Goal: Task Accomplishment & Management: Complete application form

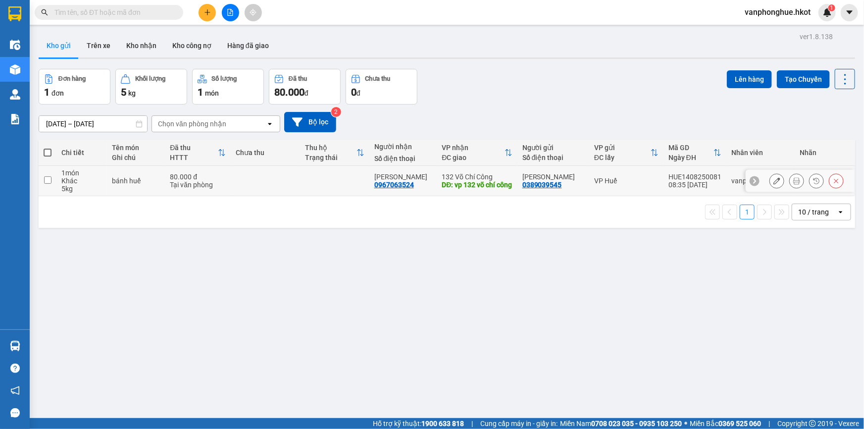
click at [773, 180] on icon at bounding box center [776, 180] width 7 height 7
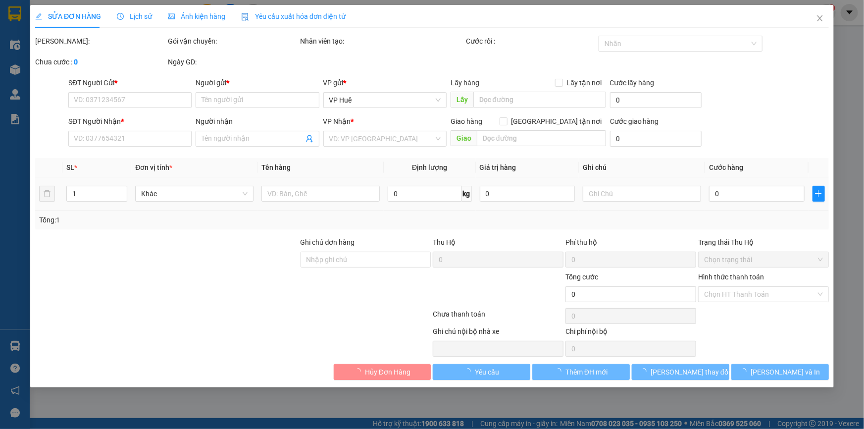
type input "0389039545"
type input "[PERSON_NAME]"
type input "0967063524"
type input "[PERSON_NAME]"
type input "vp 132 võ chí công"
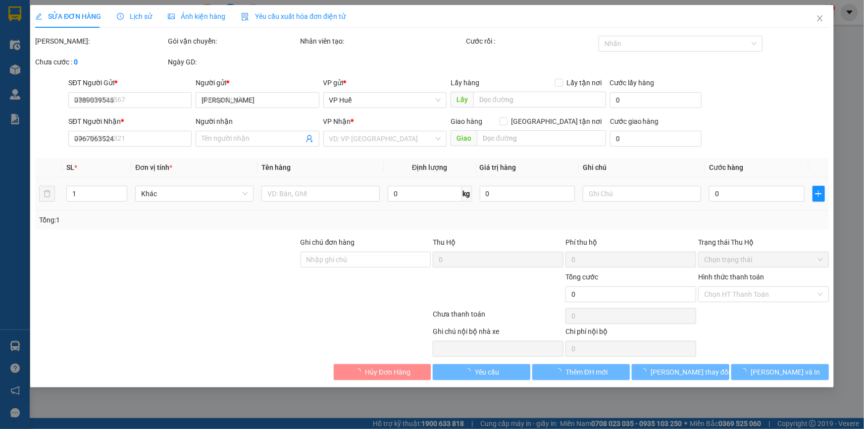
type input "80.000"
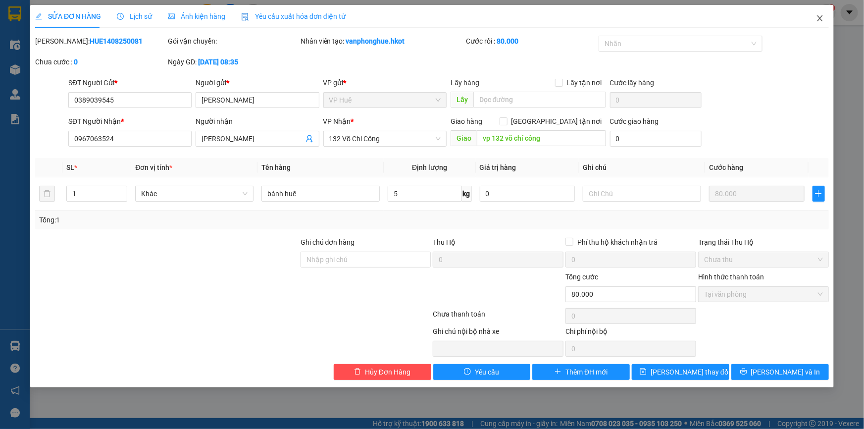
click at [823, 21] on icon "close" at bounding box center [820, 18] width 8 height 8
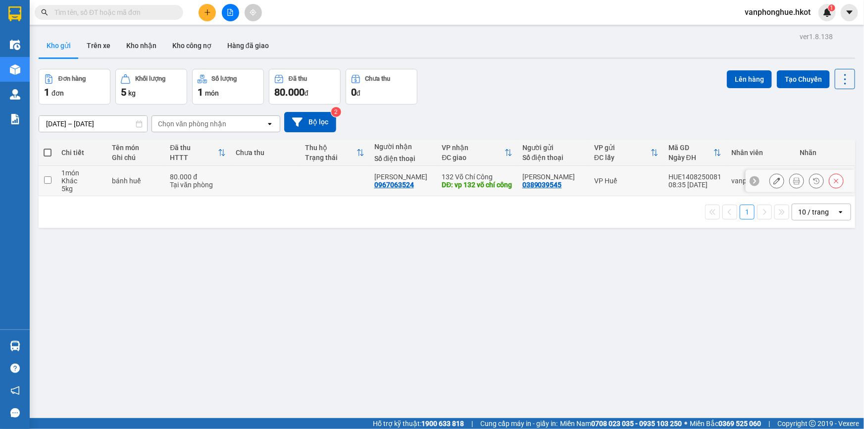
click at [46, 179] on input "checkbox" at bounding box center [47, 179] width 7 height 7
checkbox input "true"
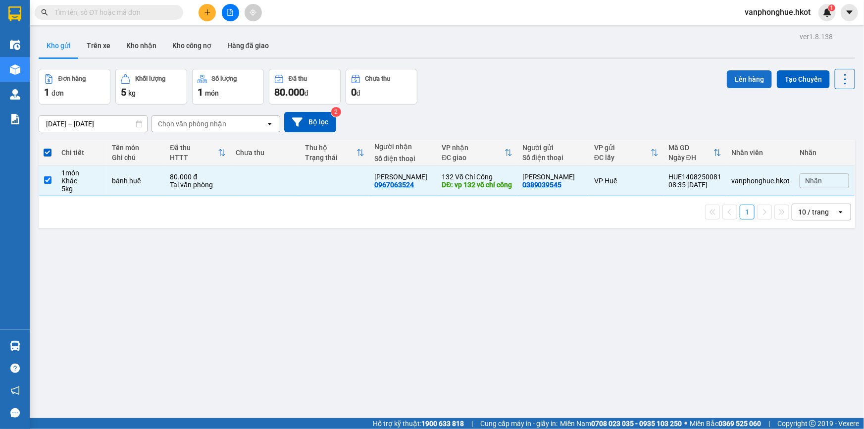
click at [739, 80] on button "Lên hàng" at bounding box center [749, 79] width 45 height 18
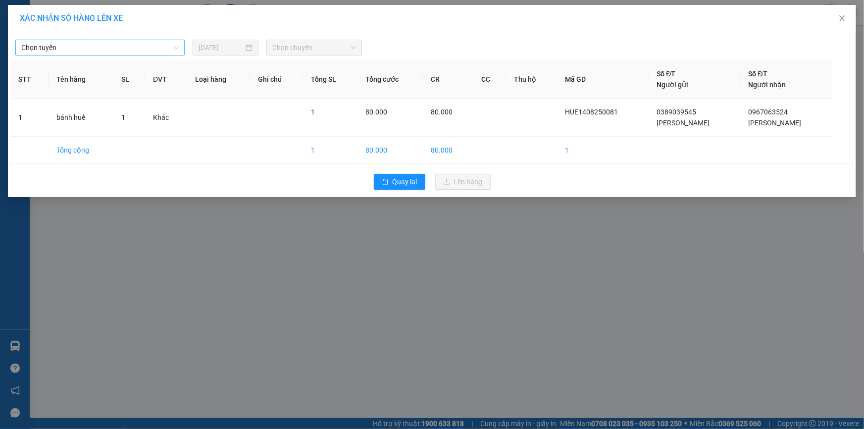
click at [98, 46] on span "Chọn tuyến" at bounding box center [99, 47] width 157 height 15
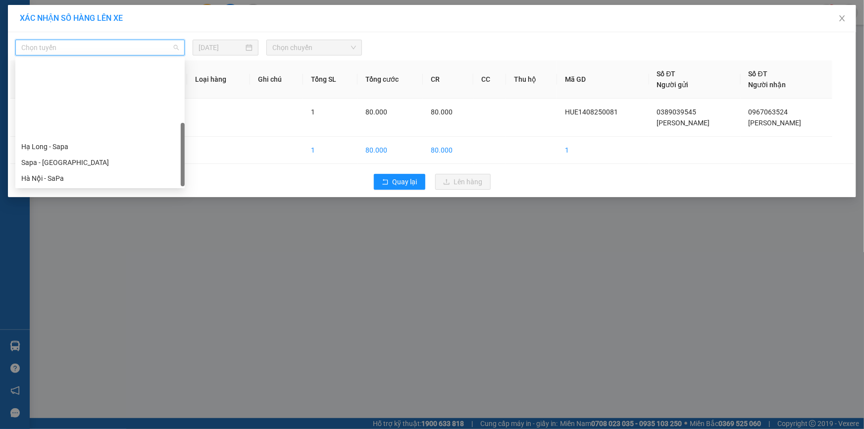
scroll to position [95, 0]
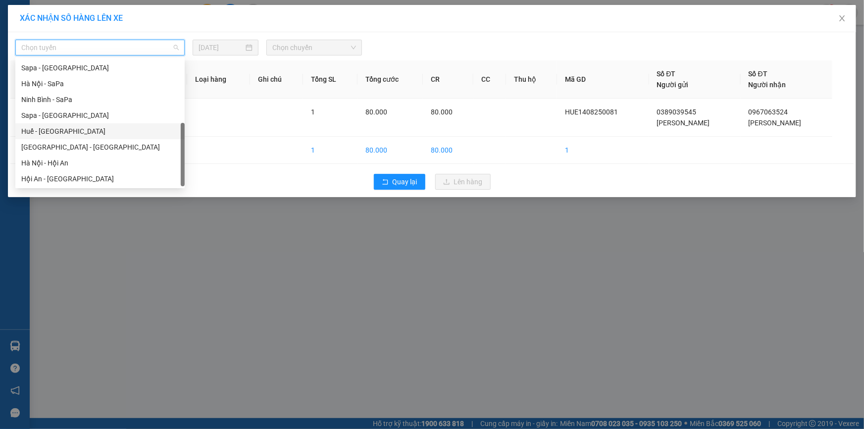
click at [61, 129] on div "Huế - [GEOGRAPHIC_DATA]" at bounding box center [99, 131] width 157 height 11
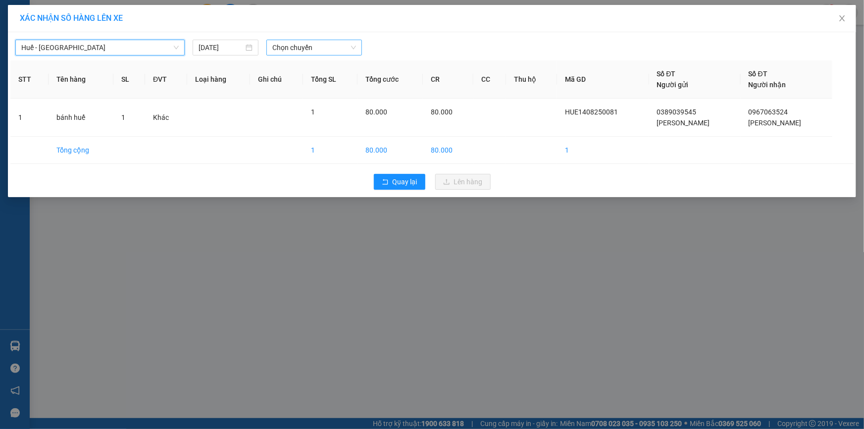
click at [309, 48] on span "Chọn chuyến" at bounding box center [314, 47] width 84 height 15
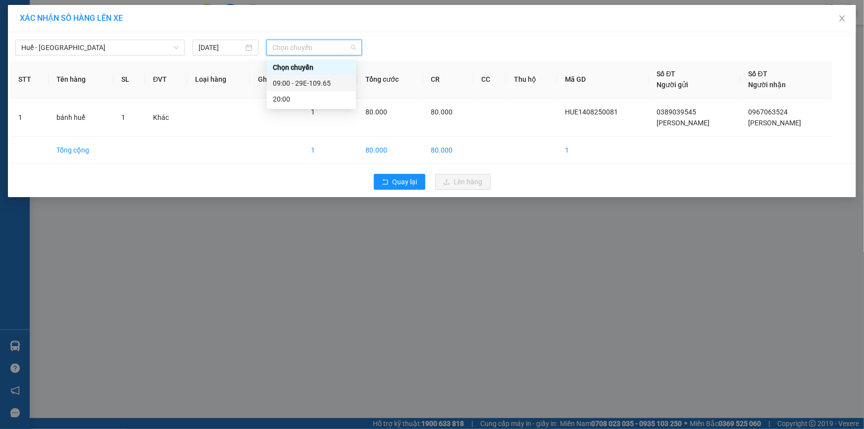
click at [328, 83] on div "09:00 - 29E-109.65" at bounding box center [311, 83] width 77 height 11
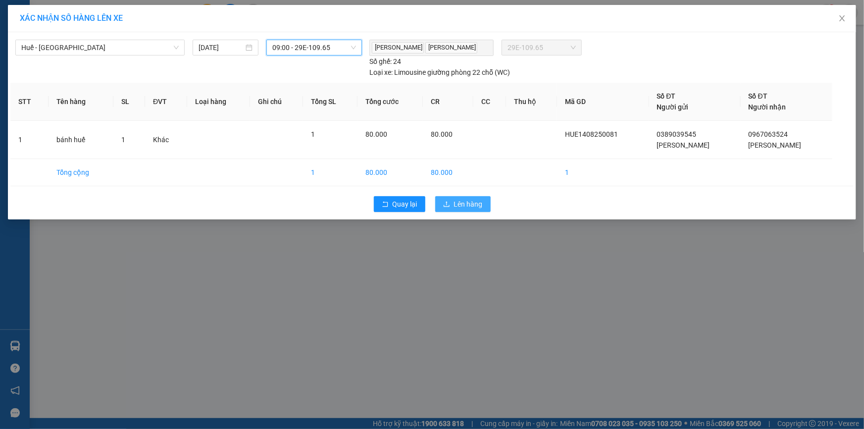
click at [474, 201] on span "Lên hàng" at bounding box center [468, 203] width 29 height 11
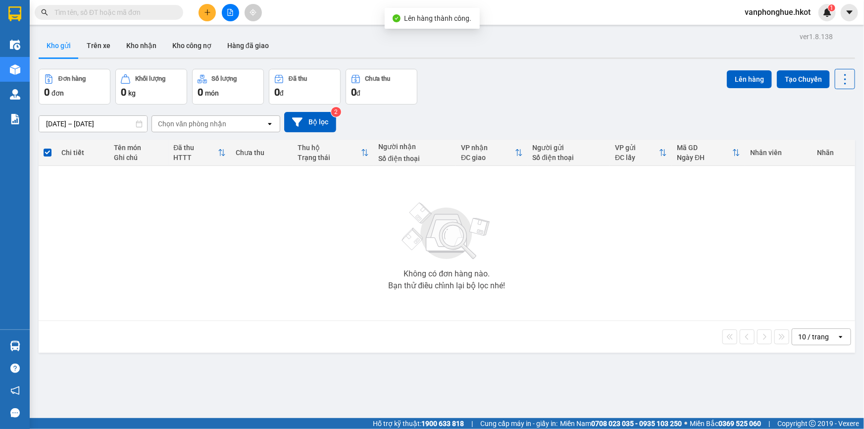
click at [526, 97] on div "Đơn hàng 0 đơn Khối lượng 0 kg Số lượng 0 món Đã thu 0 đ Chưa thu 0 đ Lên hàng …" at bounding box center [447, 87] width 816 height 36
click at [97, 41] on button "Trên xe" at bounding box center [99, 46] width 40 height 24
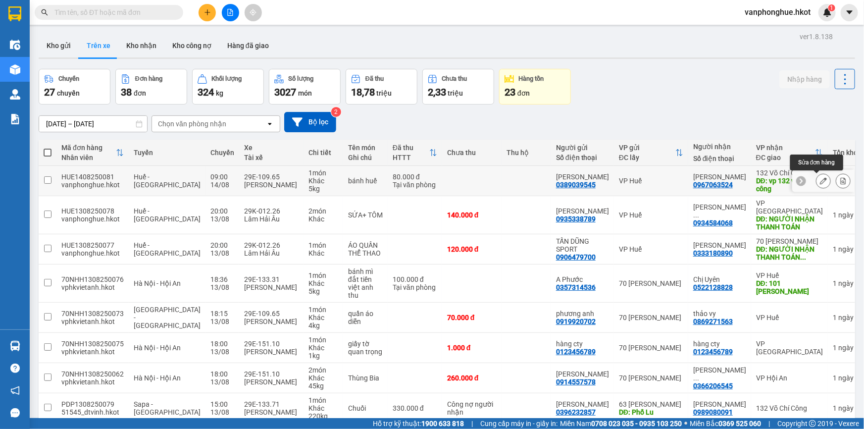
click at [820, 179] on icon at bounding box center [823, 180] width 7 height 7
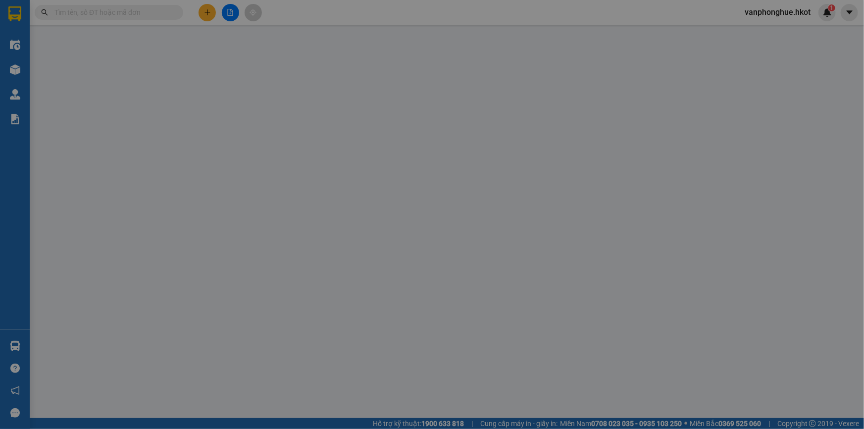
type input "0389039545"
type input "[PERSON_NAME]"
type input "0967063524"
type input "[PERSON_NAME]"
type input "vp 132 võ chí công"
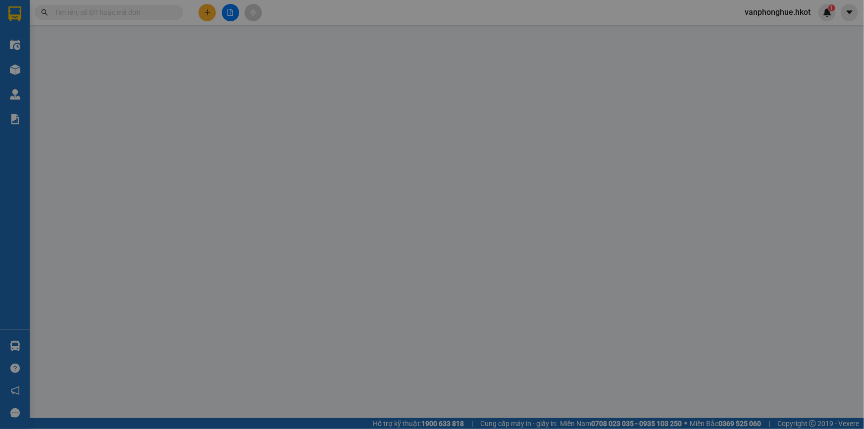
type input "80.000"
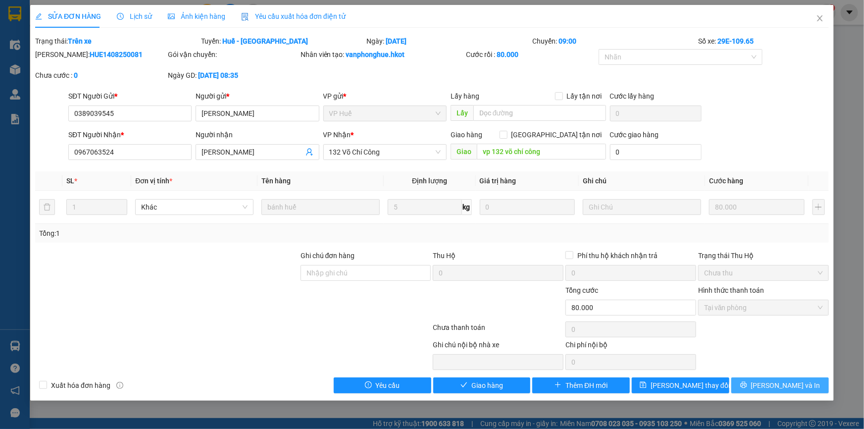
click at [779, 385] on span "[PERSON_NAME] và In" at bounding box center [785, 385] width 69 height 11
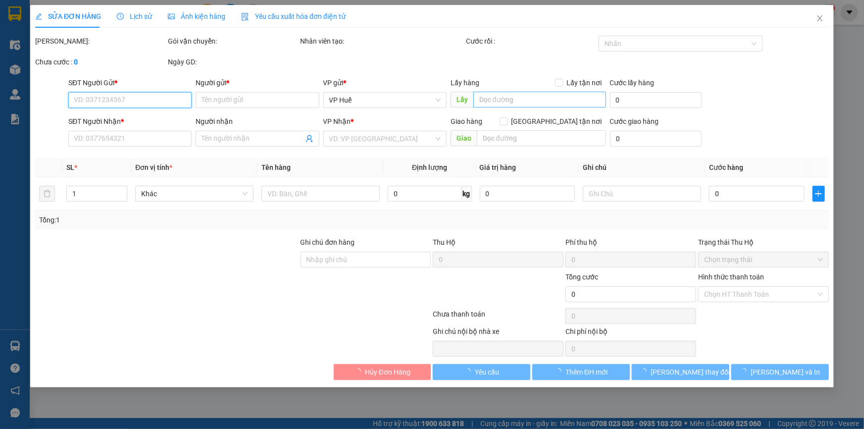
type input "0389039545"
type input "[PERSON_NAME]"
type input "0967063524"
type input "[PERSON_NAME]"
type input "vp 132 võ chí công"
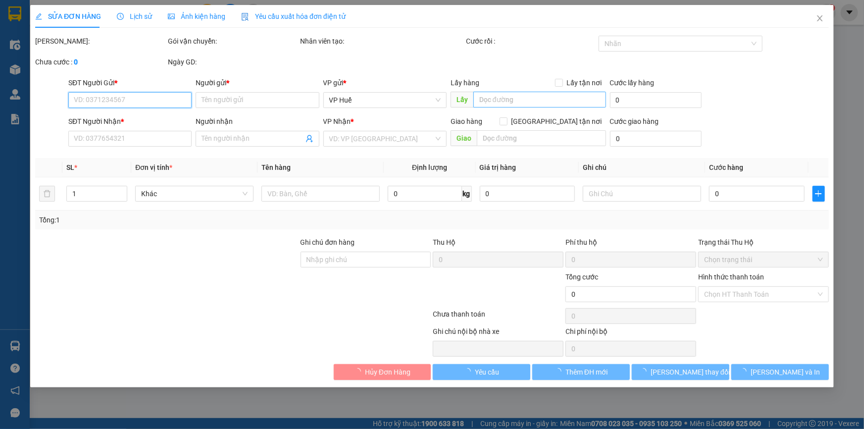
type input "80.000"
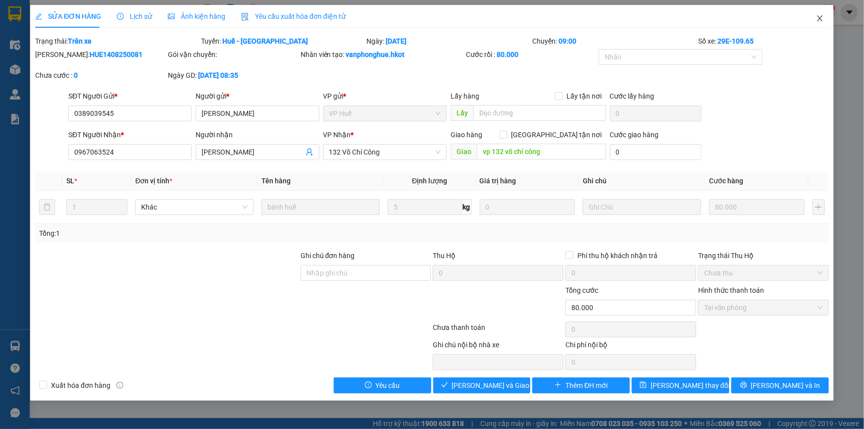
click at [820, 19] on icon "close" at bounding box center [819, 18] width 5 height 6
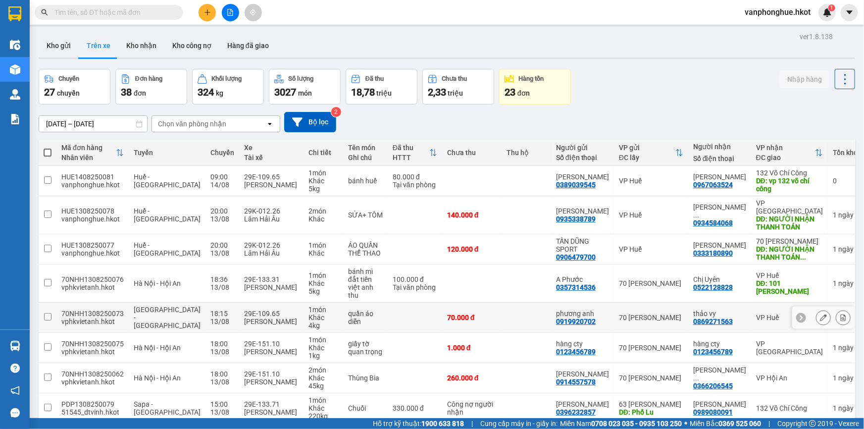
click at [47, 313] on input "checkbox" at bounding box center [47, 316] width 7 height 7
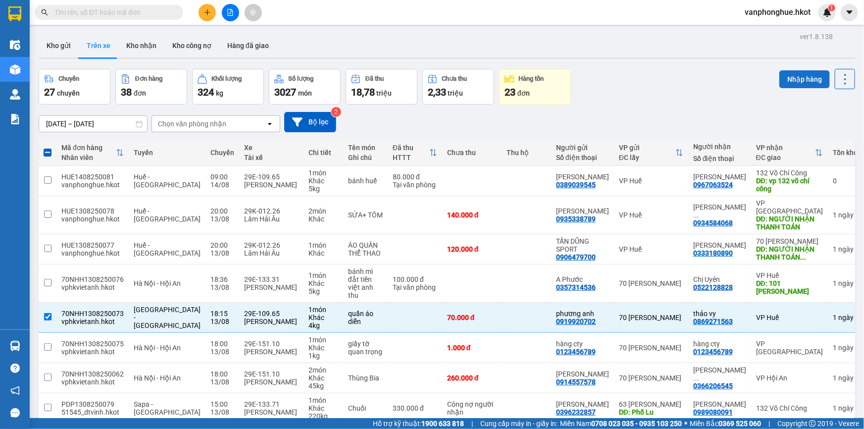
click at [787, 79] on button "Nhập hàng" at bounding box center [804, 79] width 50 height 18
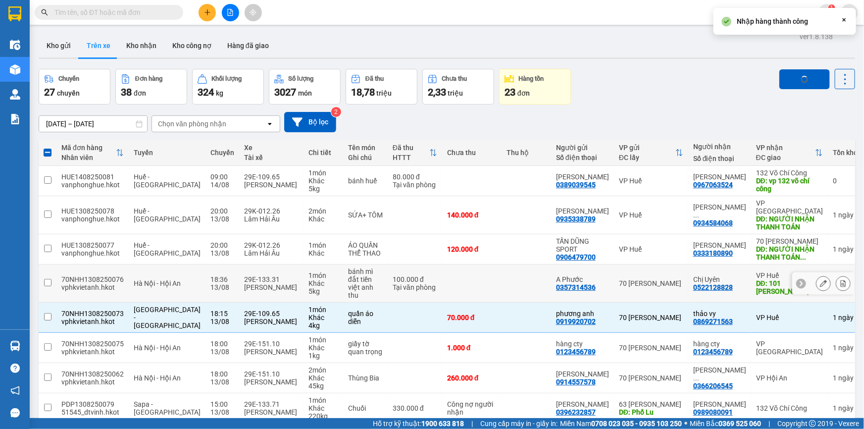
checkbox input "false"
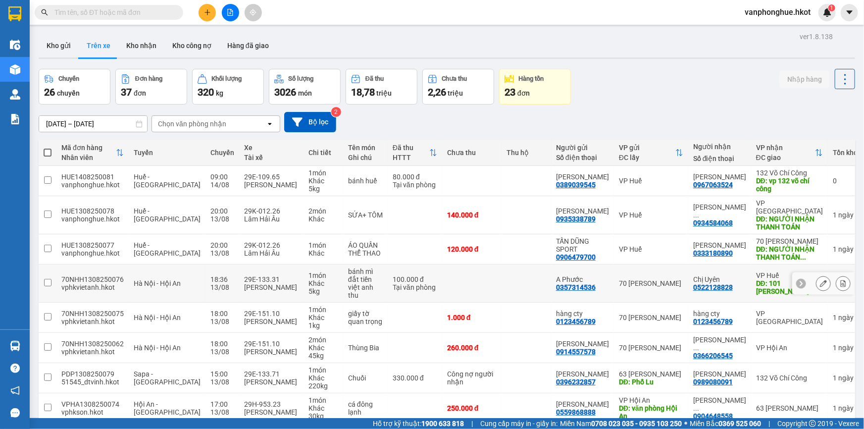
click at [46, 279] on input "checkbox" at bounding box center [47, 282] width 7 height 7
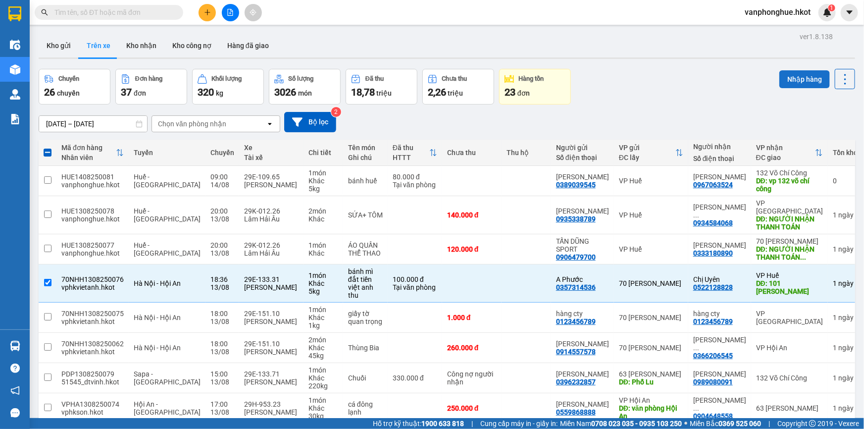
click at [788, 75] on button "Nhập hàng" at bounding box center [804, 79] width 50 height 18
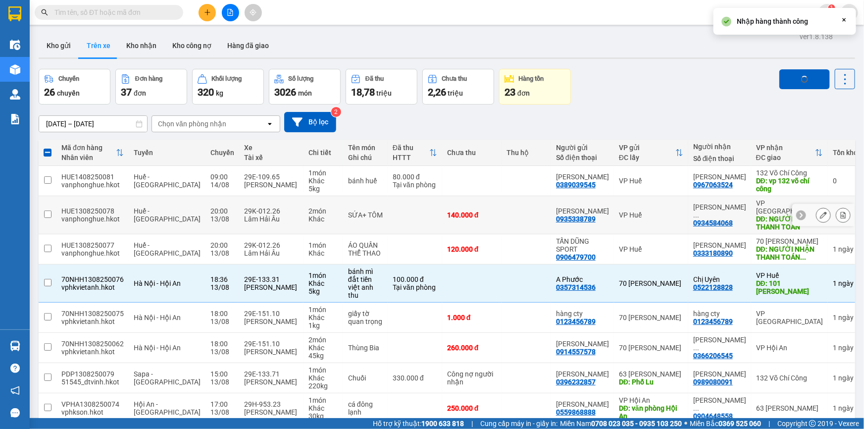
checkbox input "false"
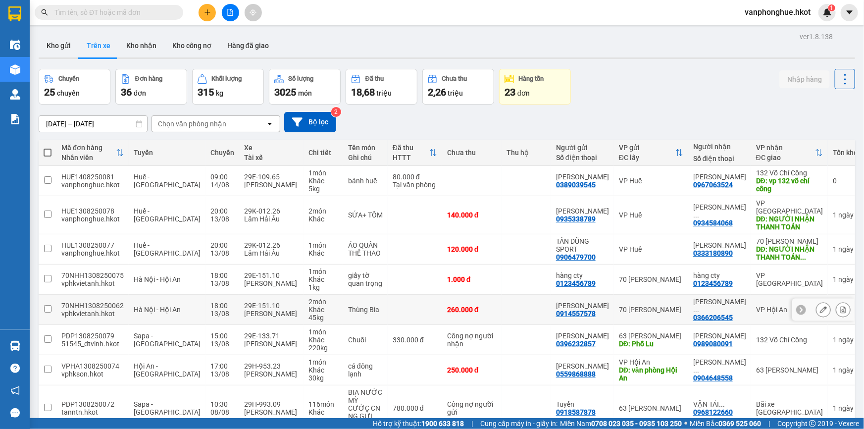
scroll to position [145, 0]
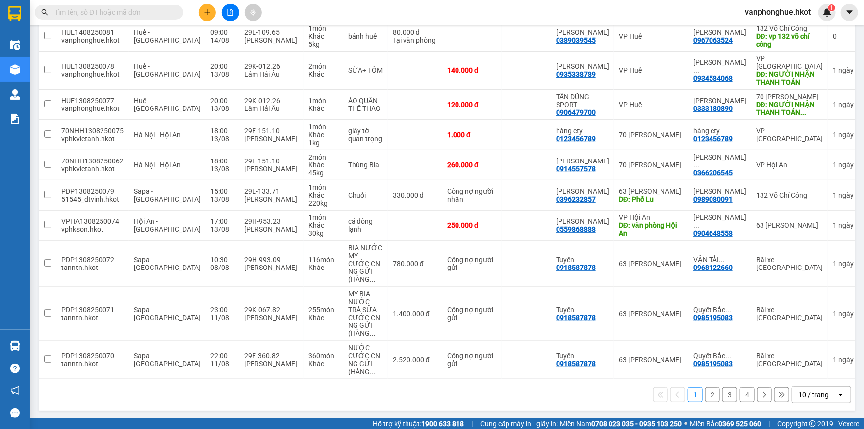
click at [707, 391] on button "2" at bounding box center [712, 394] width 15 height 15
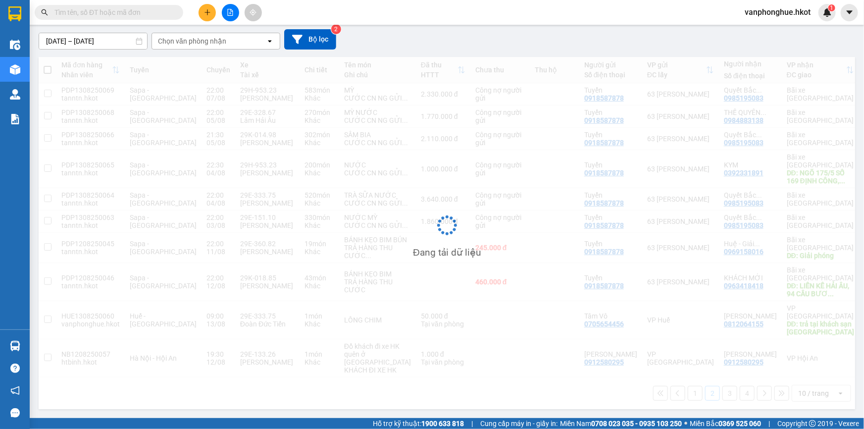
scroll to position [129, 0]
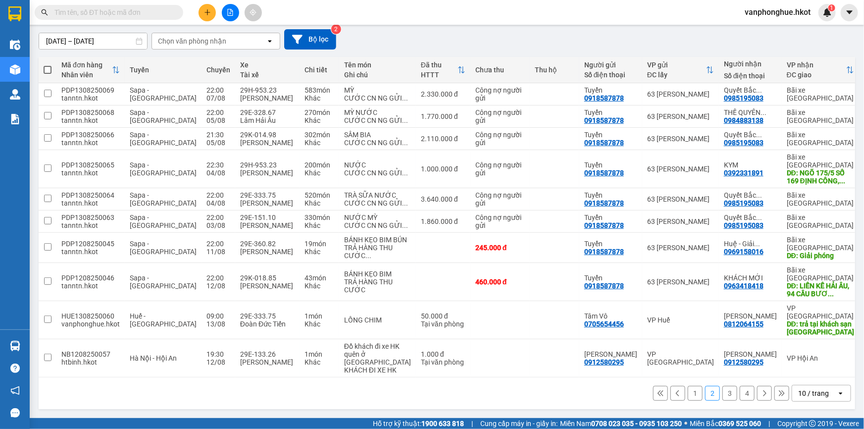
click at [724, 395] on button "3" at bounding box center [729, 393] width 15 height 15
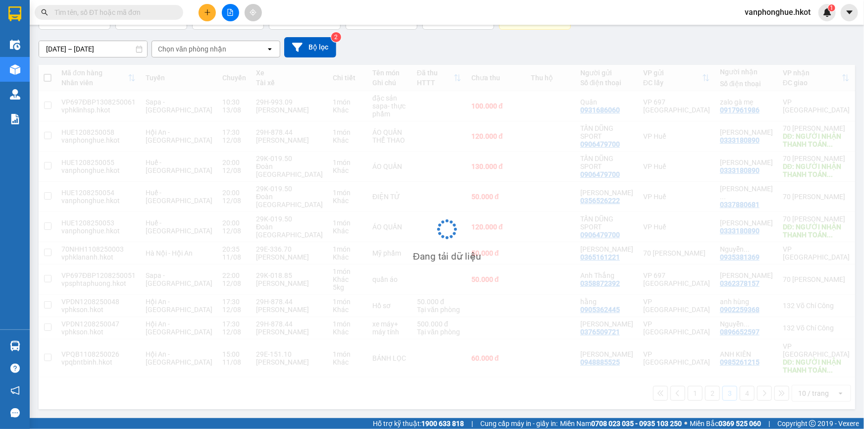
scroll to position [89, 0]
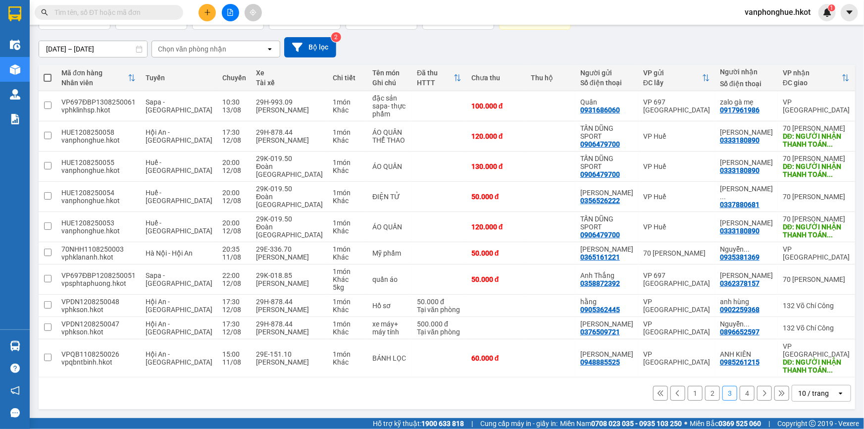
click at [741, 394] on button "4" at bounding box center [746, 393] width 15 height 15
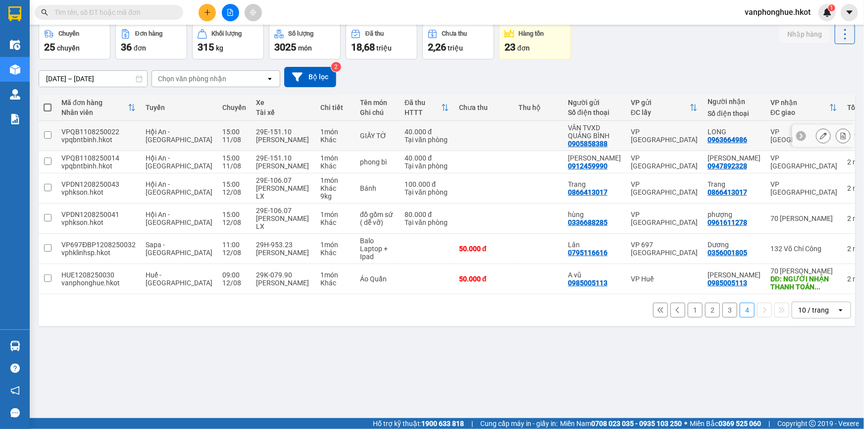
scroll to position [0, 0]
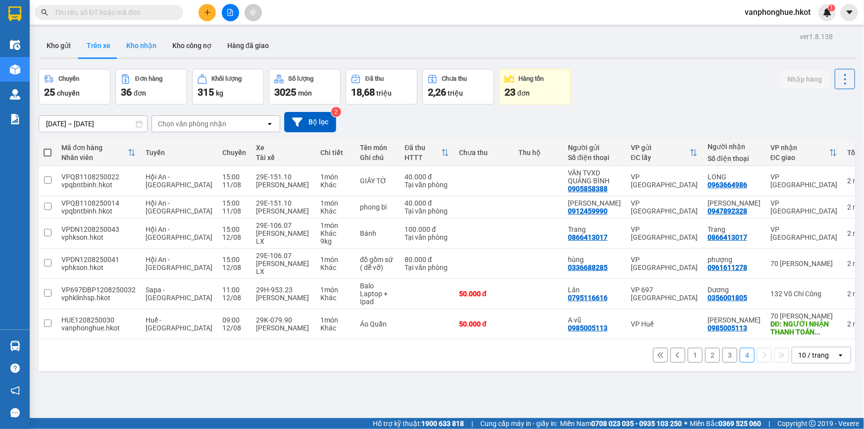
click at [148, 45] on button "Kho nhận" at bounding box center [141, 46] width 46 height 24
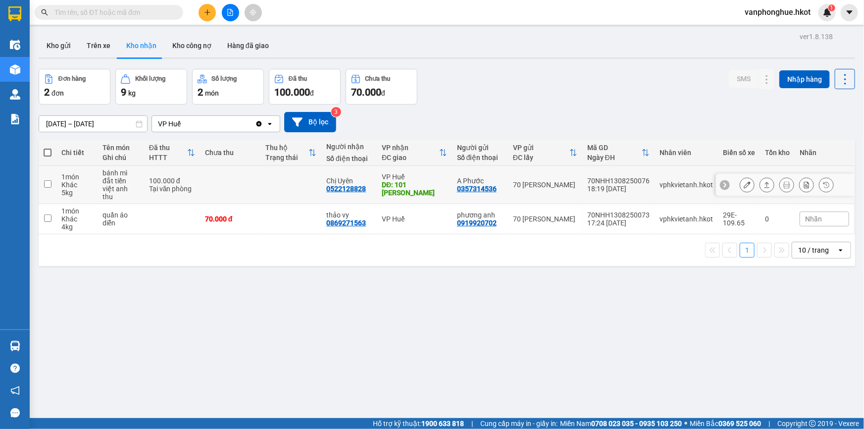
click at [48, 183] on input "checkbox" at bounding box center [47, 183] width 7 height 7
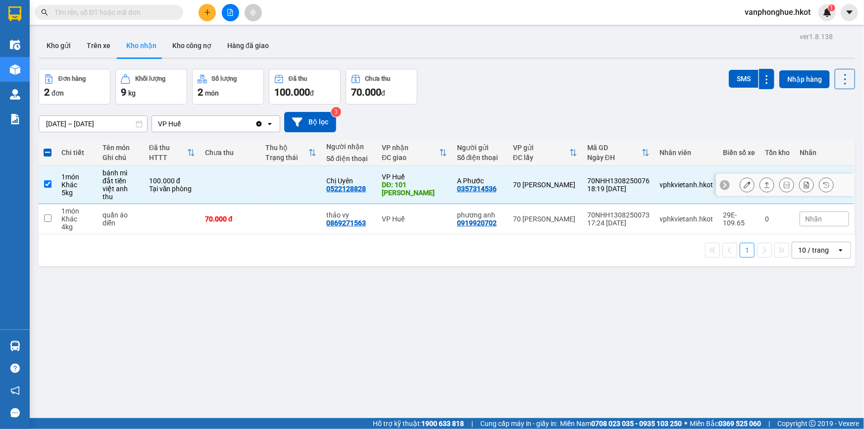
click at [45, 183] on input "checkbox" at bounding box center [47, 183] width 7 height 7
checkbox input "false"
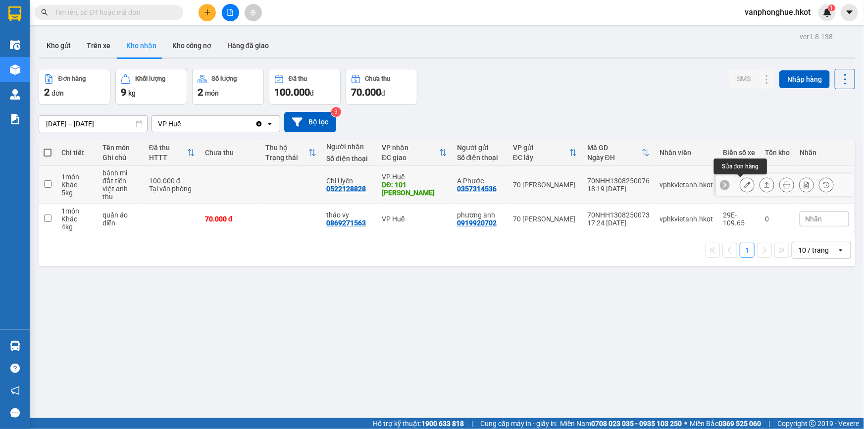
click at [743, 182] on icon at bounding box center [746, 184] width 7 height 7
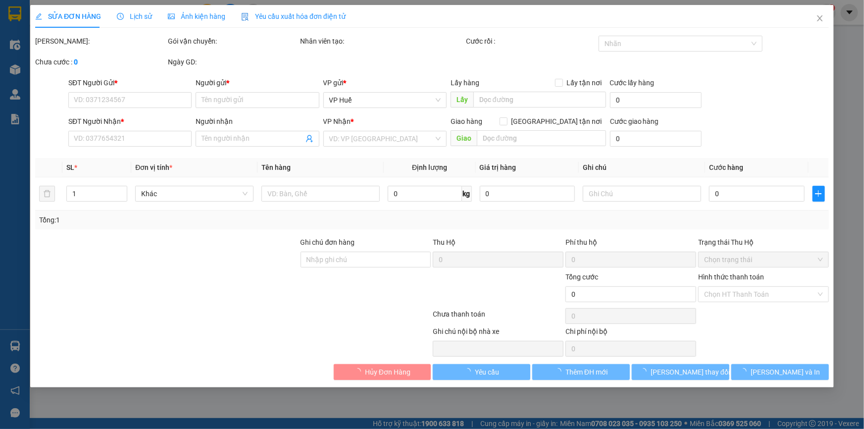
type input "0357314536"
type input "A Phước"
type input "0522128828"
type input "Chị Uyên"
type input "101 [PERSON_NAME]"
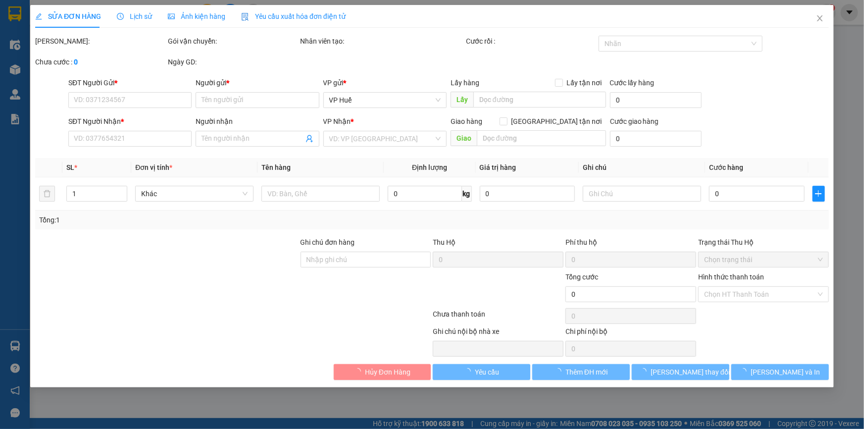
type input "100.000"
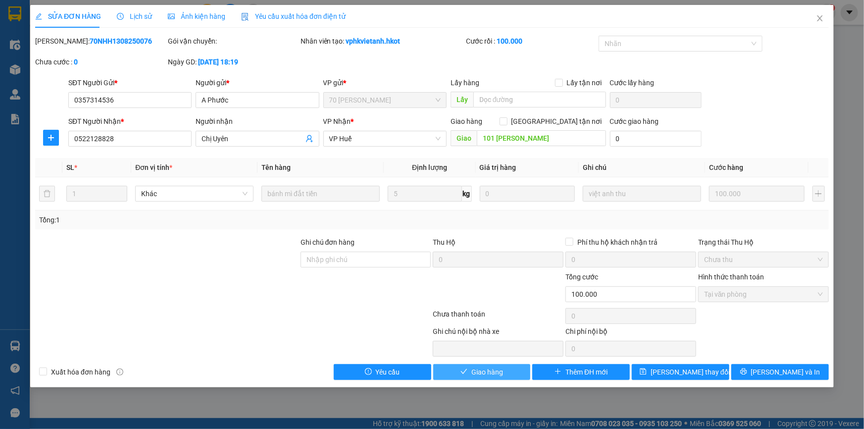
click at [481, 369] on span "Giao hàng" at bounding box center [487, 371] width 32 height 11
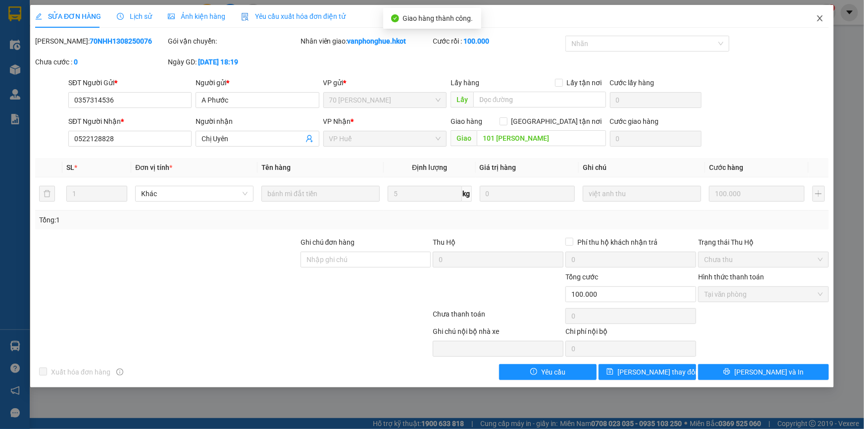
click at [819, 20] on icon "close" at bounding box center [819, 18] width 5 height 6
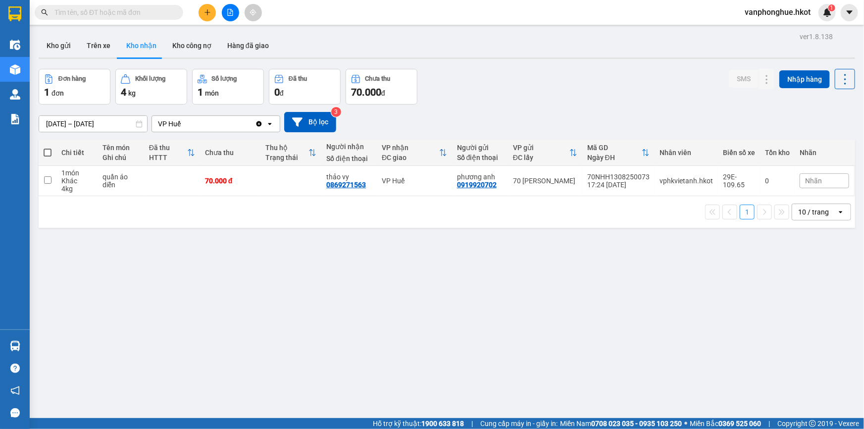
click at [425, 207] on div "1 10 / trang open" at bounding box center [447, 211] width 808 height 17
